Goal: Transaction & Acquisition: Purchase product/service

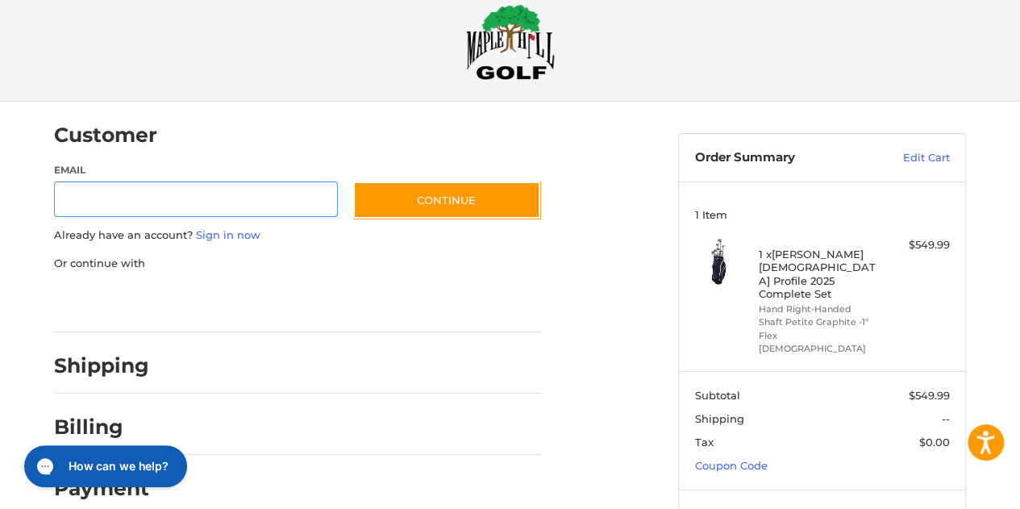
scroll to position [60, 0]
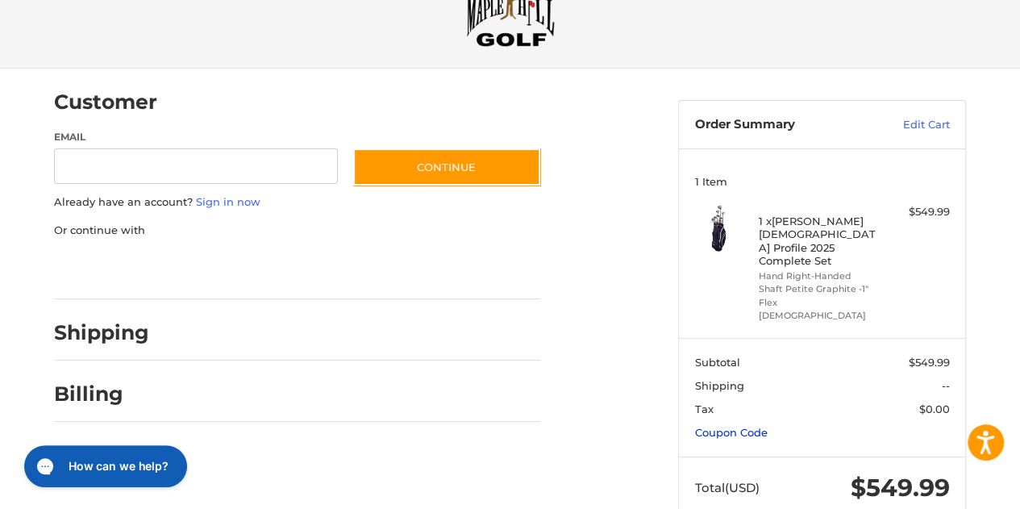
click at [716, 426] on link "Coupon Code" at bounding box center [731, 432] width 73 height 13
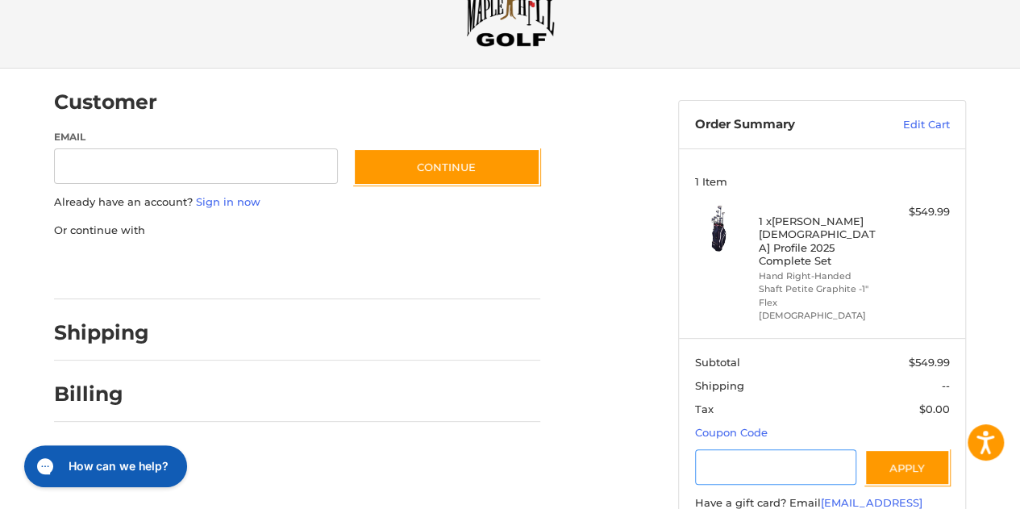
click at [713, 449] on input "Gift Certificate or Coupon Code" at bounding box center [776, 467] width 162 height 36
type input "******"
click at [904, 449] on button "Apply" at bounding box center [906, 467] width 85 height 36
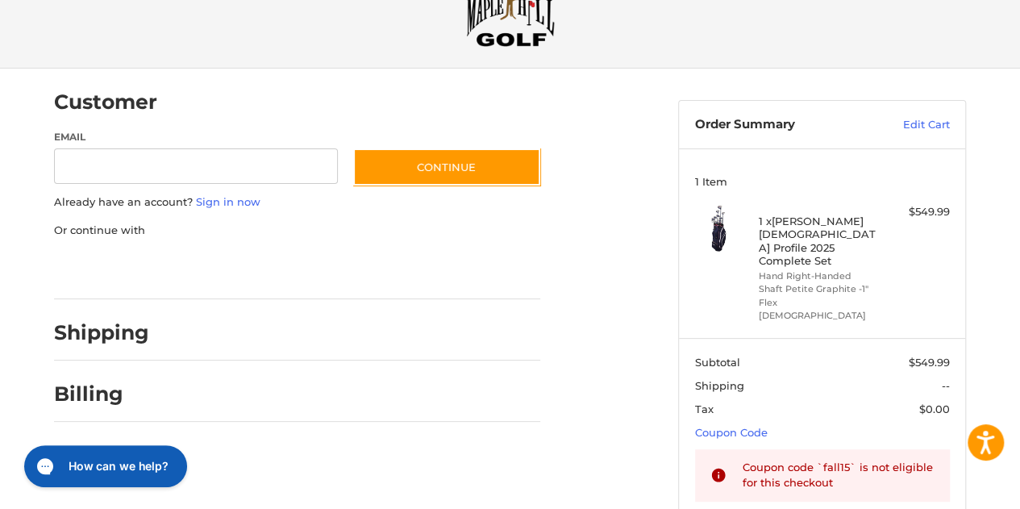
scroll to position [0, 0]
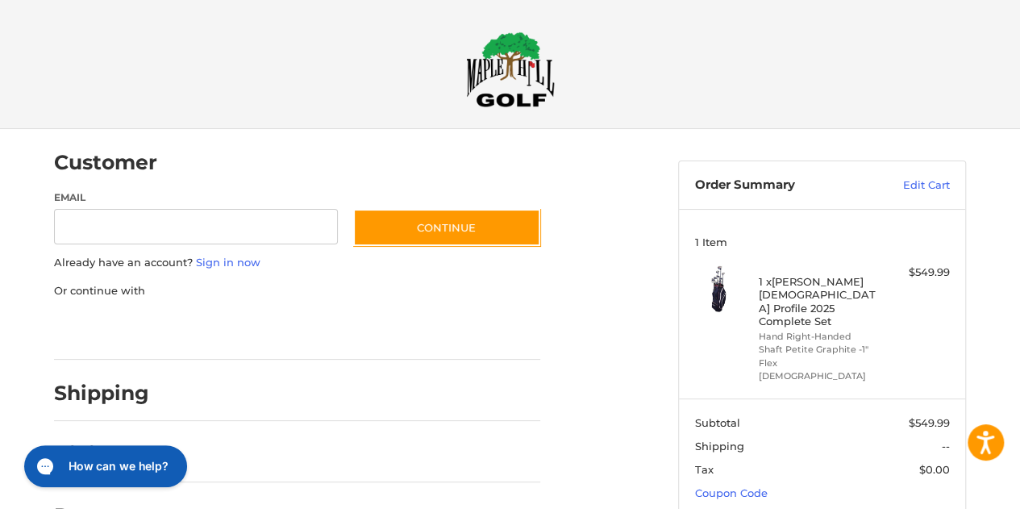
click at [505, 62] on img at bounding box center [510, 69] width 89 height 76
